Goal: Information Seeking & Learning: Learn about a topic

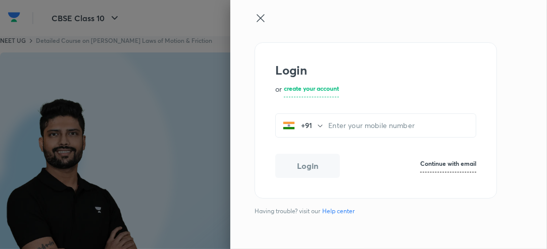
click at [264, 13] on icon at bounding box center [260, 18] width 12 height 12
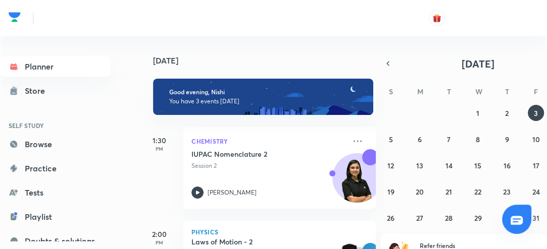
scroll to position [155, 0]
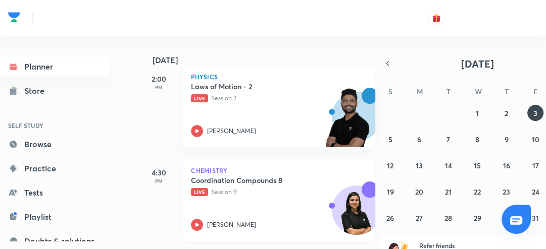
click at [197, 226] on icon at bounding box center [197, 225] width 4 height 4
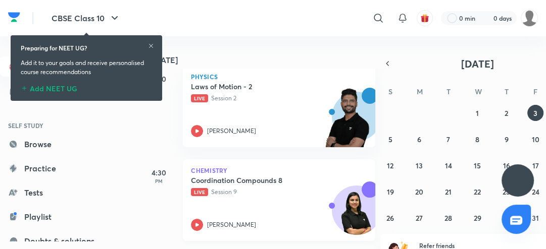
click at [197, 226] on icon at bounding box center [197, 225] width 4 height 4
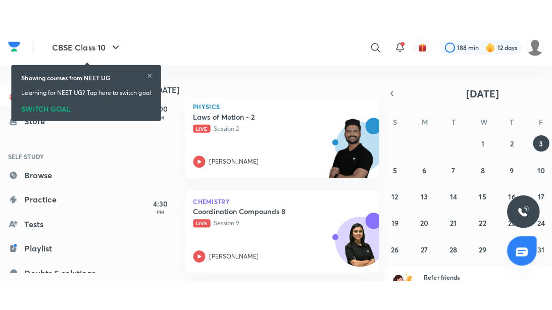
scroll to position [101, 0]
